Goal: Task Accomplishment & Management: Manage account settings

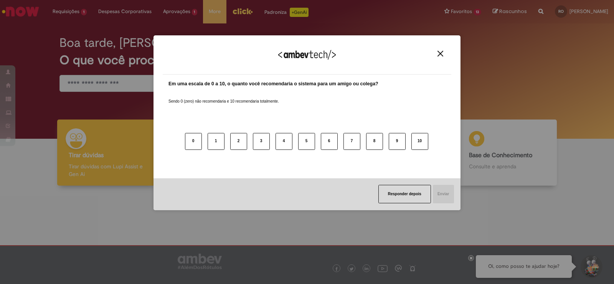
click at [440, 53] on img "Close" at bounding box center [441, 54] width 6 height 6
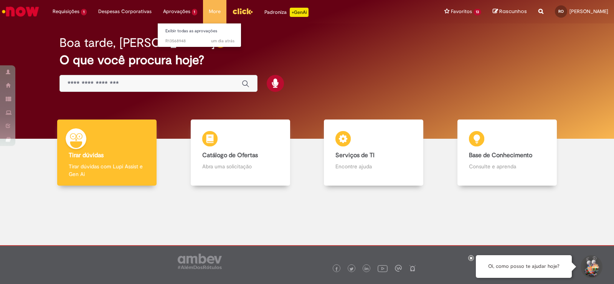
click at [173, 11] on li "Aprovações 1 Exibir todas as aprovações um dia atrás um dia atrás R13568948" at bounding box center [180, 11] width 46 height 23
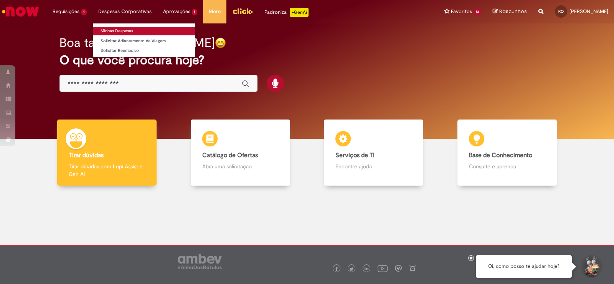
click at [123, 31] on link "Minhas Despesas" at bounding box center [144, 31] width 103 height 8
